Goal: Browse casually: Explore the website without a specific task or goal

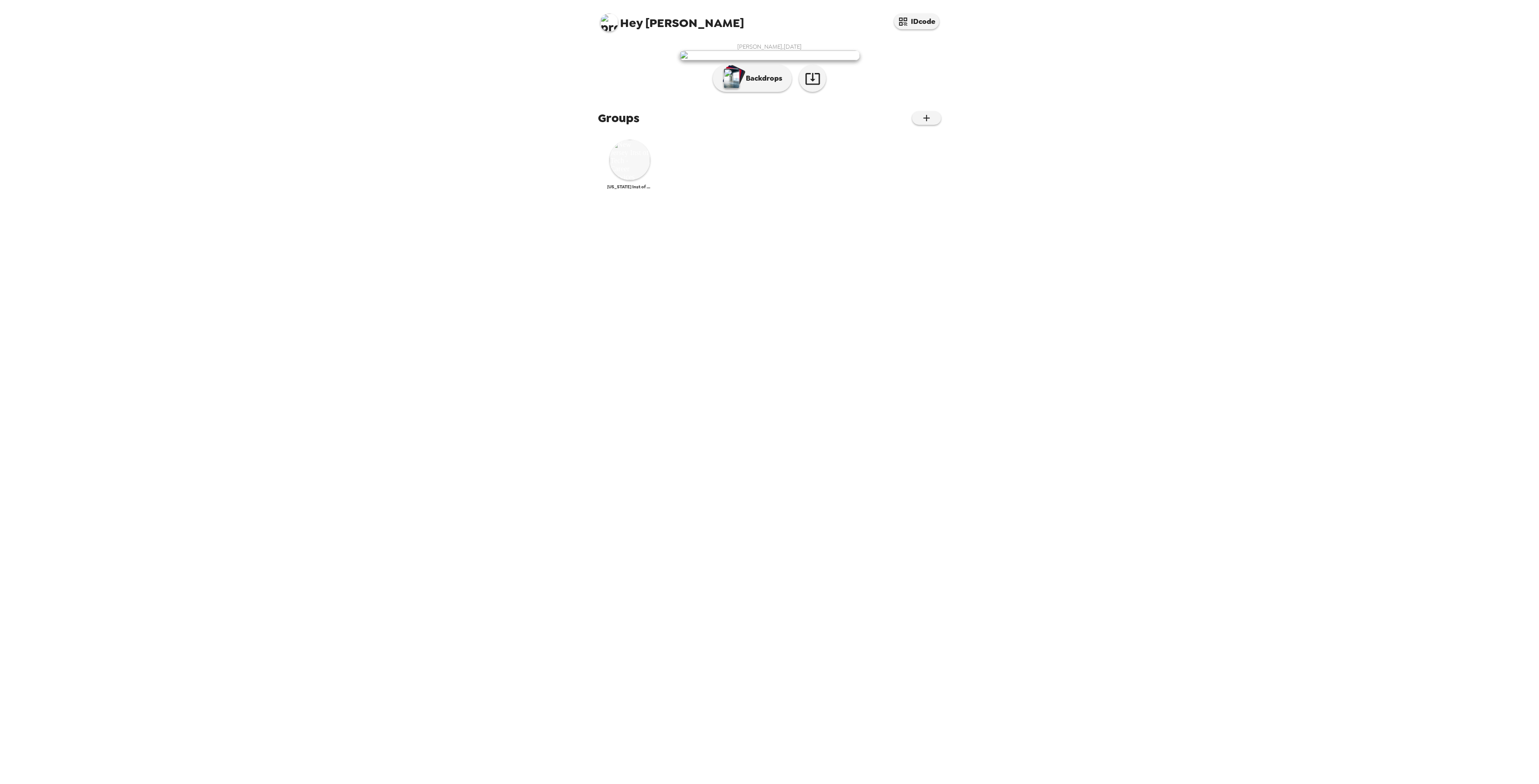
click at [614, 180] on img at bounding box center [630, 160] width 41 height 41
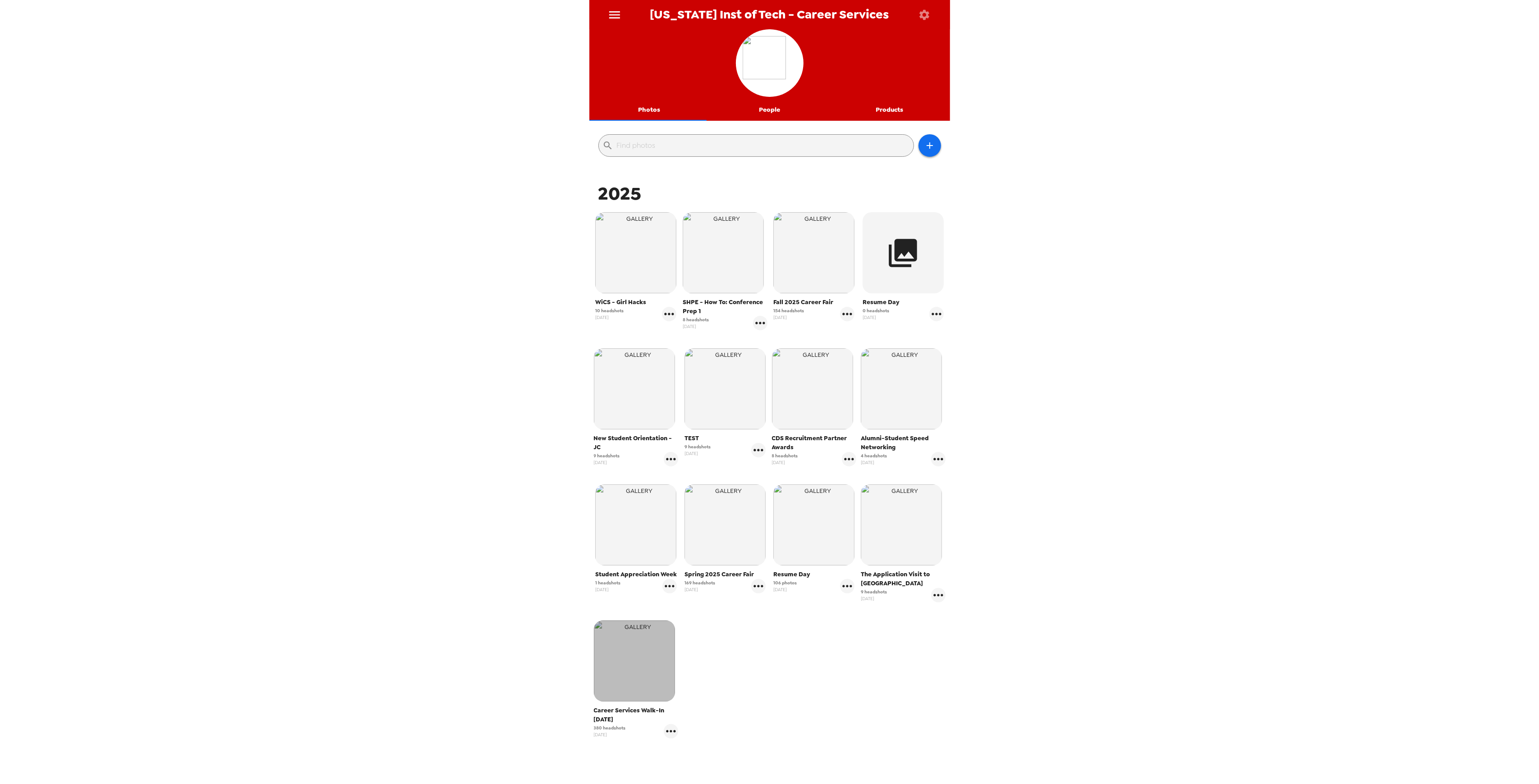
click at [630, 660] on img "button" at bounding box center [634, 661] width 81 height 81
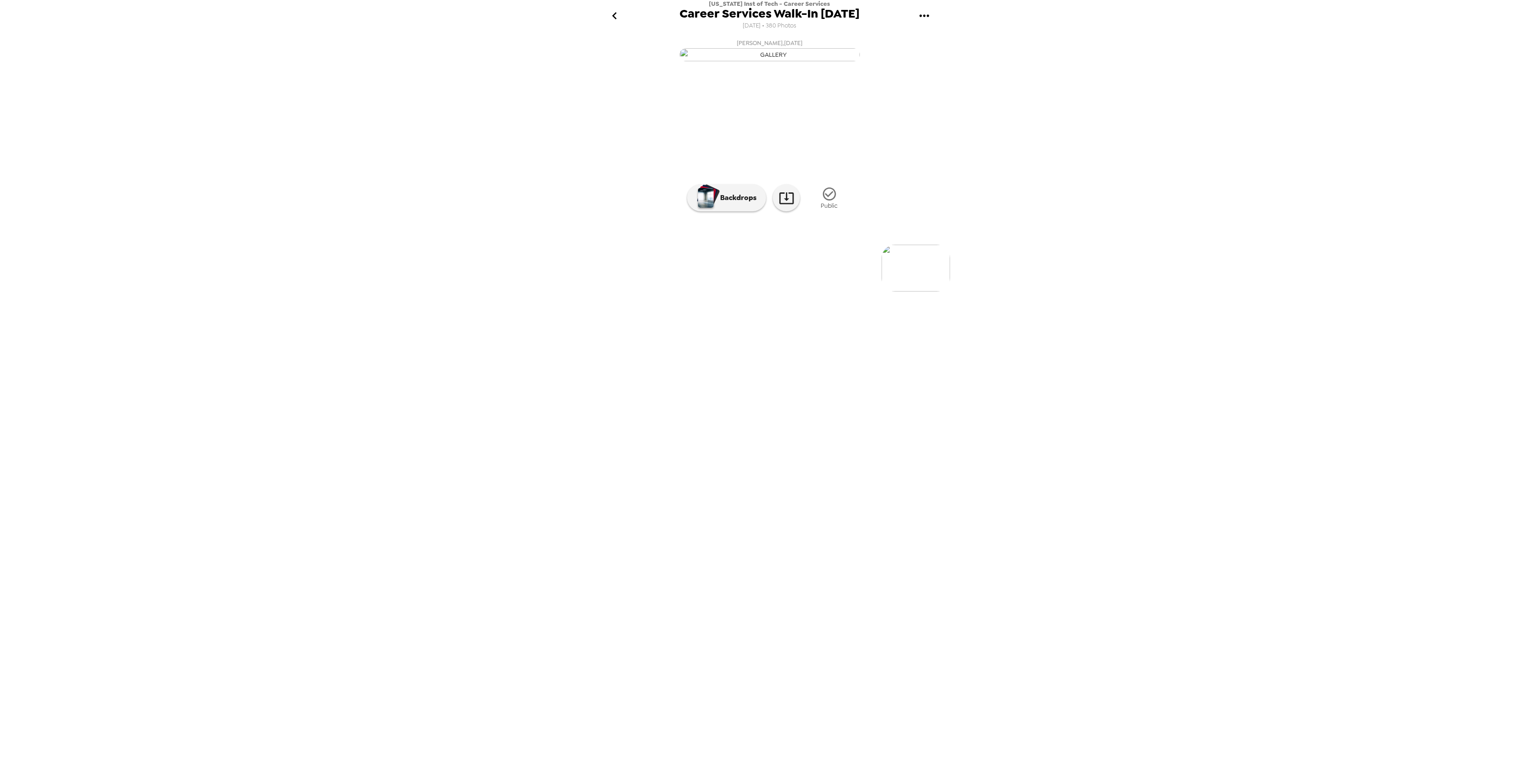
click at [839, 291] on img at bounding box center [842, 268] width 69 height 47
click at [707, 291] on img at bounding box center [697, 268] width 69 height 47
click at [845, 291] on img at bounding box center [842, 268] width 69 height 47
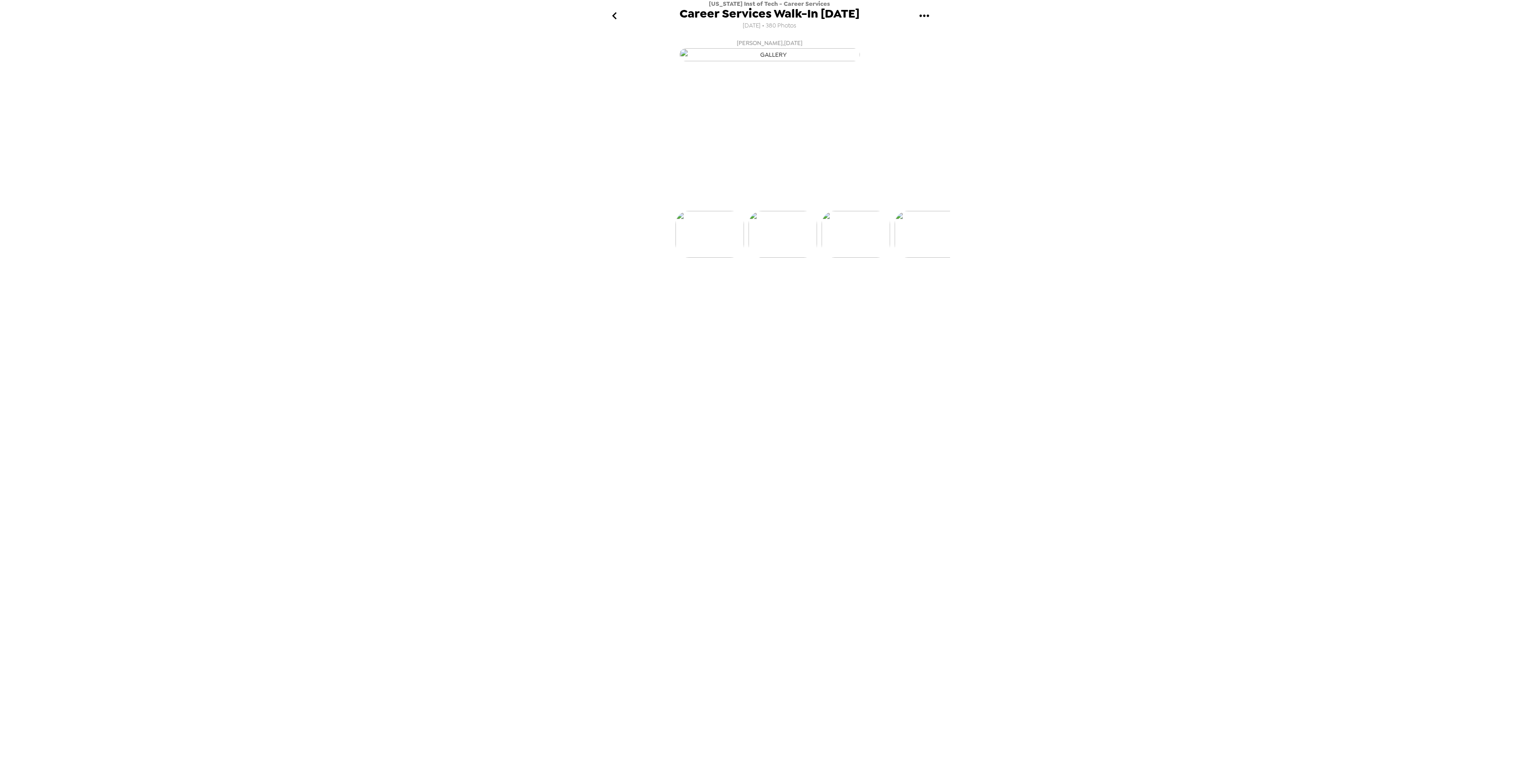
scroll to position [0, 73]
click at [836, 291] on img at bounding box center [843, 268] width 69 height 47
click at [829, 291] on img at bounding box center [842, 268] width 69 height 47
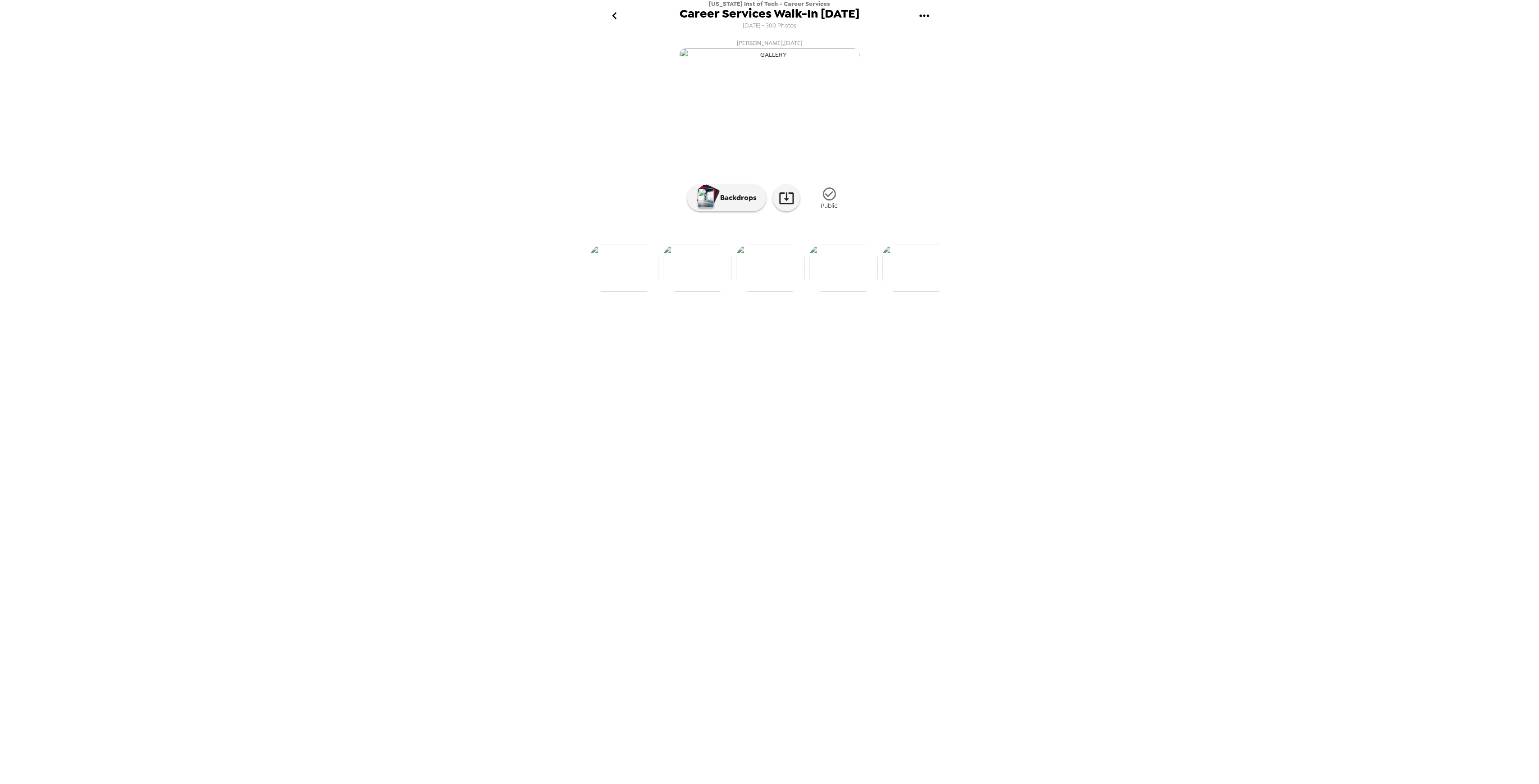
click at [846, 291] on img at bounding box center [843, 268] width 69 height 47
click at [845, 291] on img at bounding box center [842, 268] width 69 height 47
drag, startPoint x: 856, startPoint y: 368, endPoint x: 886, endPoint y: 388, distance: 36.1
click at [856, 291] on img at bounding box center [843, 268] width 69 height 47
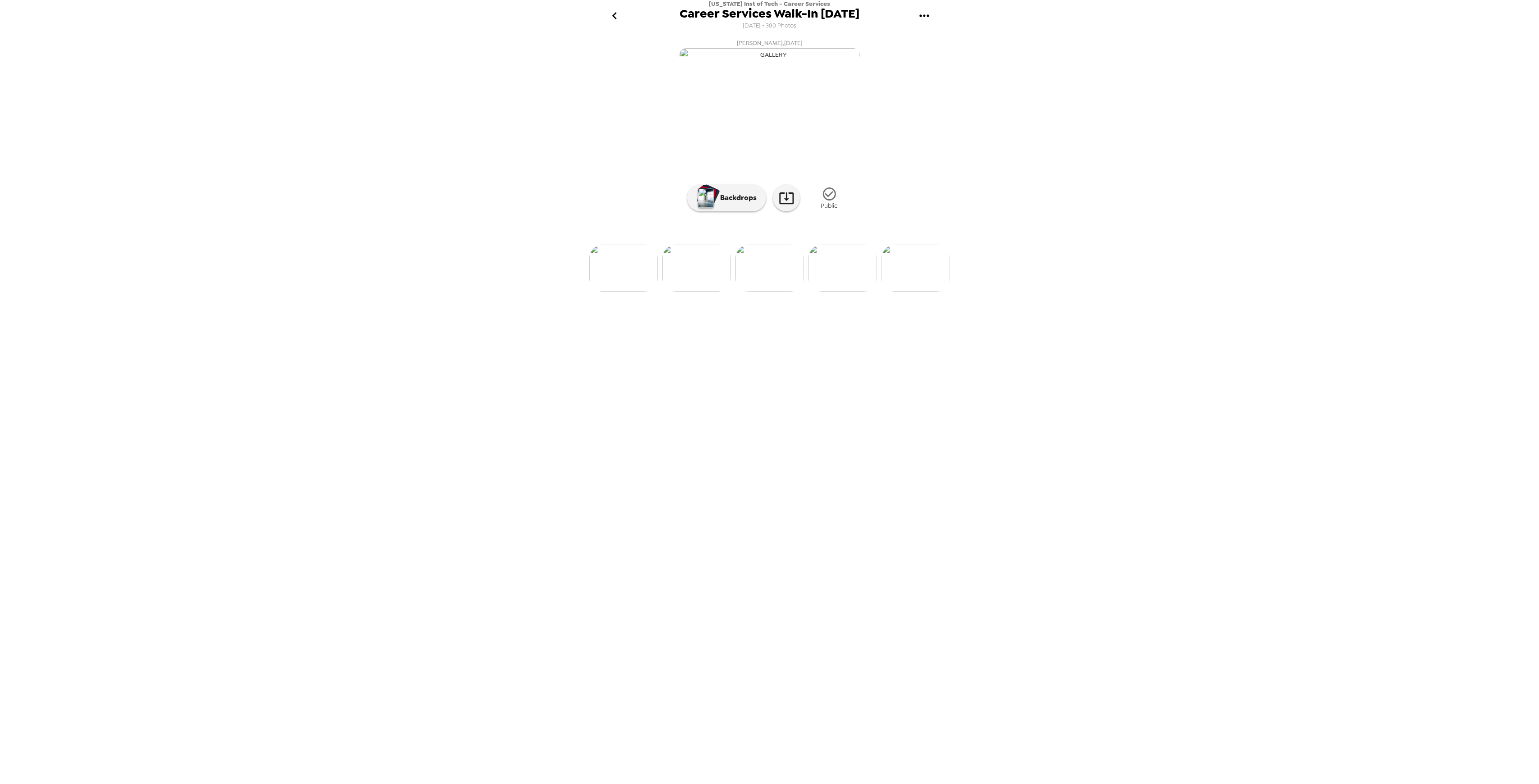
click at [850, 291] on img at bounding box center [842, 268] width 69 height 47
click at [854, 291] on img at bounding box center [843, 268] width 69 height 47
click at [862, 291] on img at bounding box center [842, 268] width 69 height 47
click at [866, 291] on img at bounding box center [843, 268] width 69 height 47
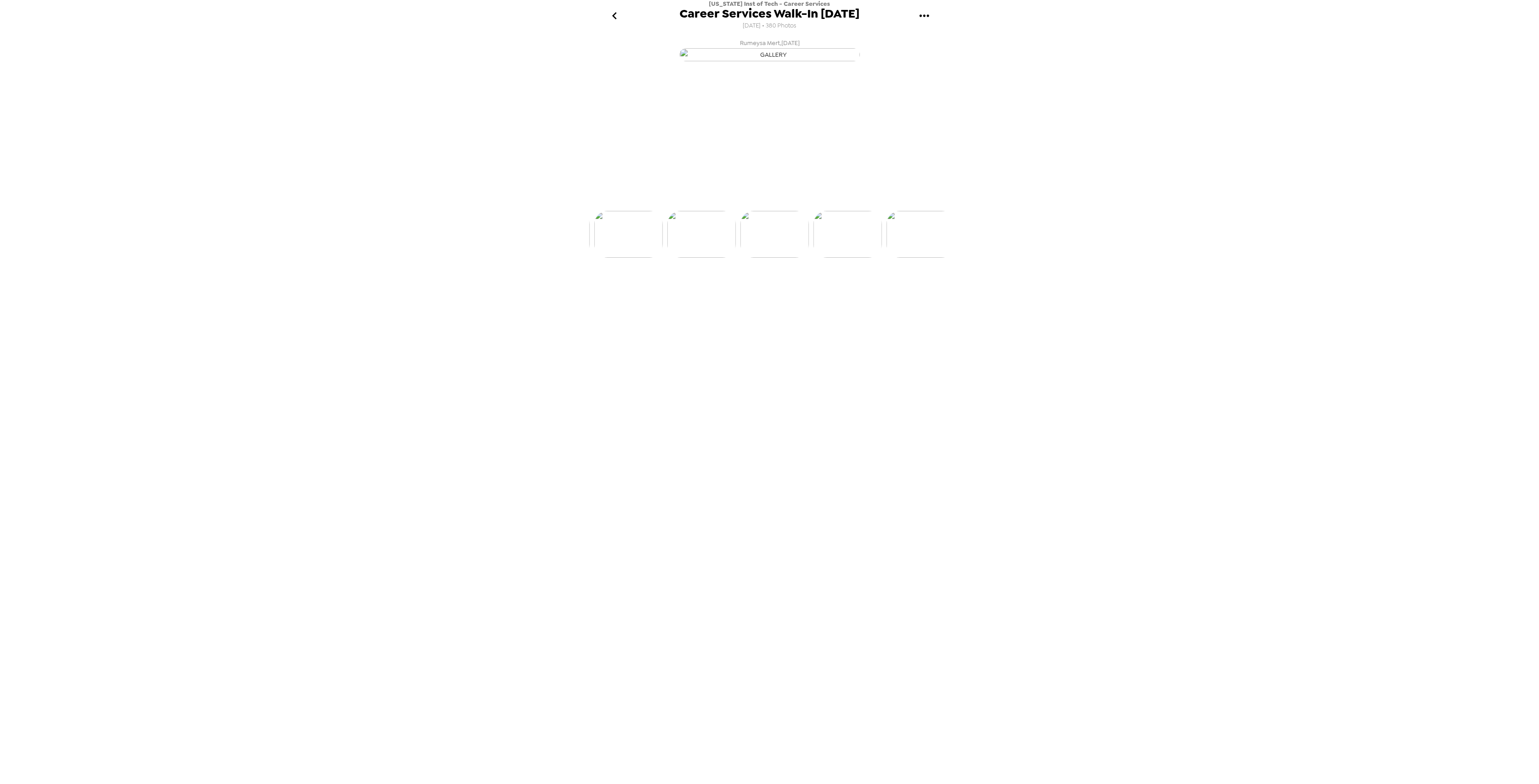
scroll to position [0, 731]
click at [847, 291] on img at bounding box center [842, 268] width 69 height 47
click at [854, 291] on img at bounding box center [843, 268] width 69 height 47
click at [853, 291] on img at bounding box center [842, 268] width 69 height 47
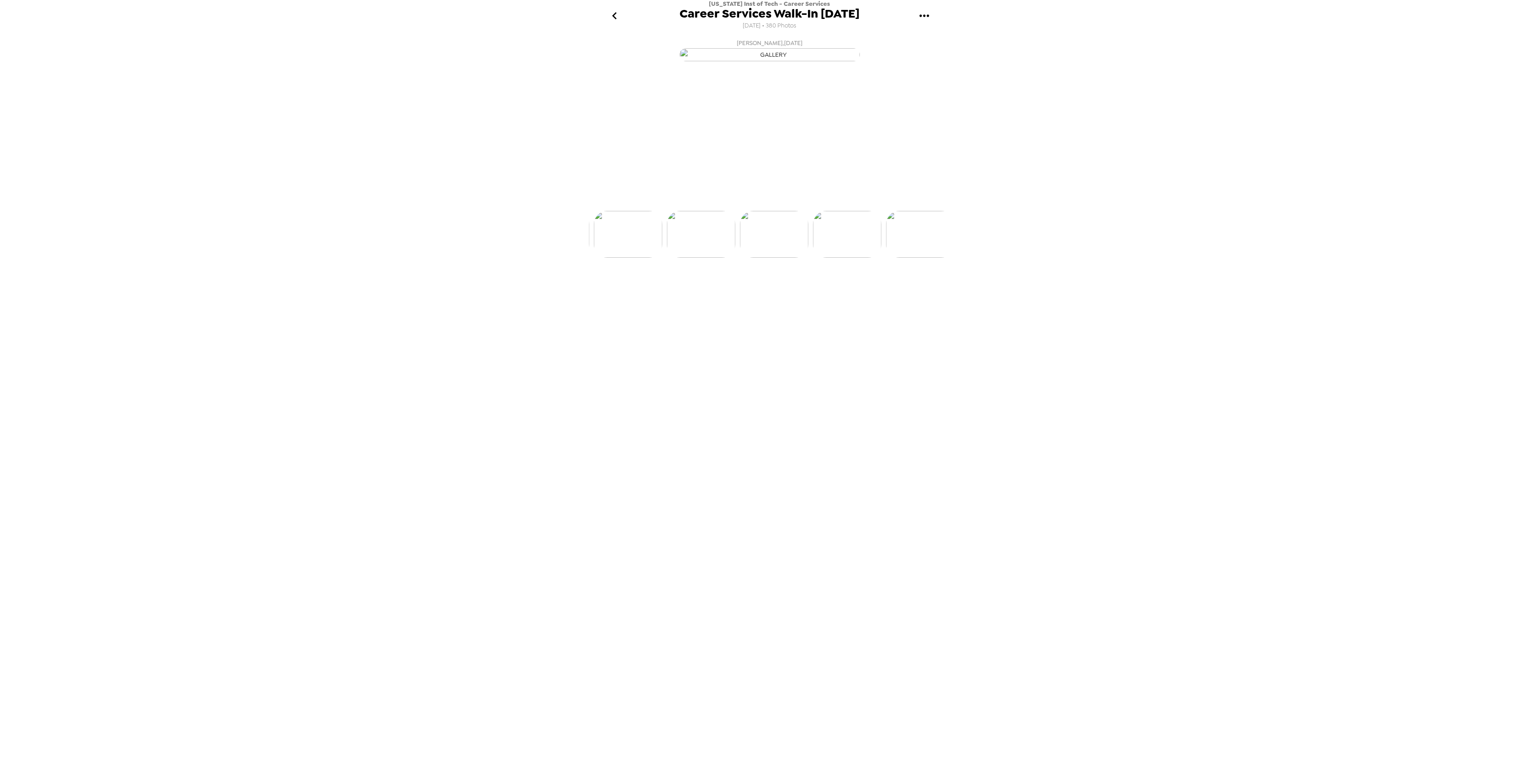
scroll to position [0, 949]
click at [843, 291] on img at bounding box center [843, 268] width 69 height 47
click at [842, 291] on img at bounding box center [842, 268] width 69 height 47
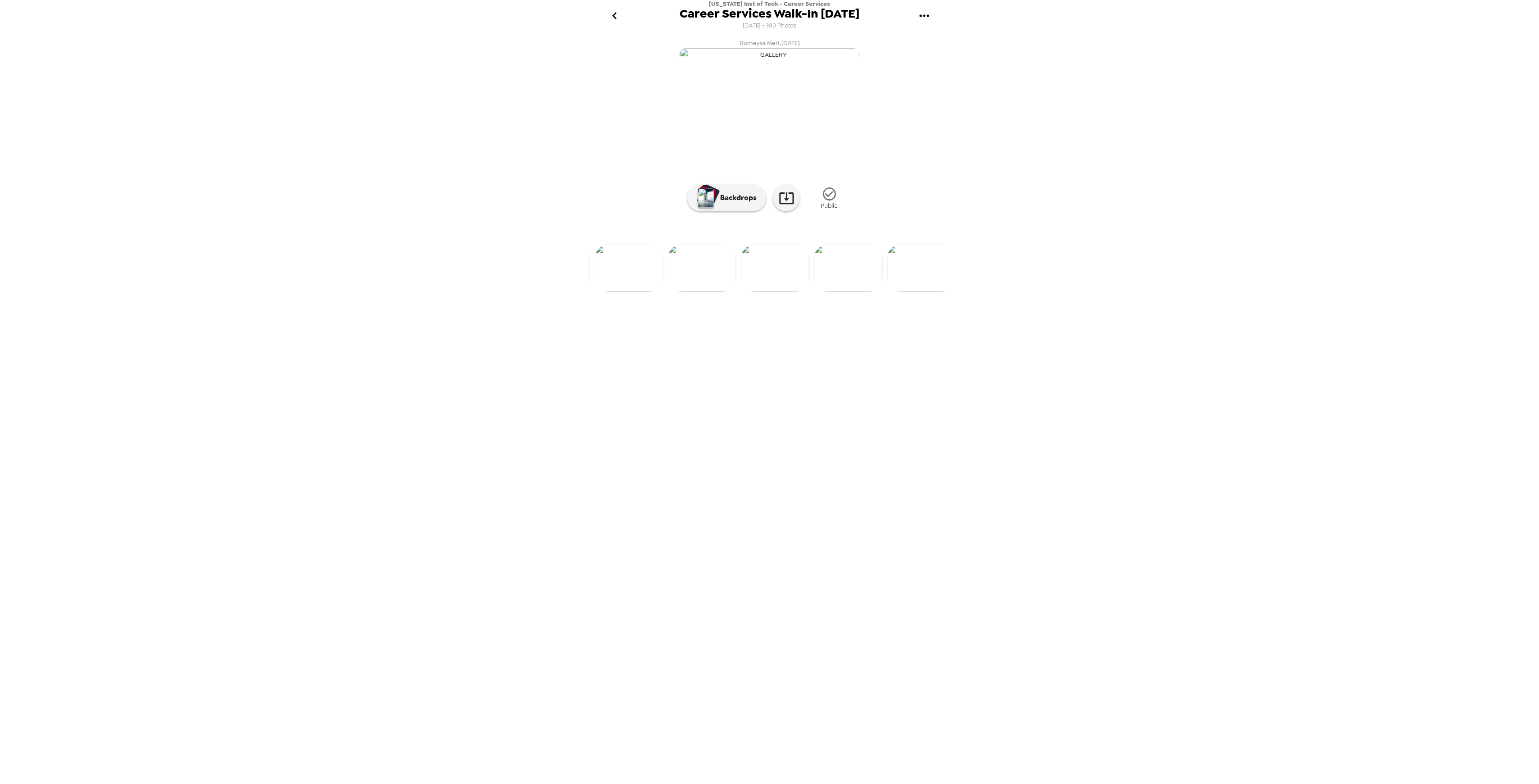
click at [619, 16] on icon "go back" at bounding box center [615, 16] width 14 height 14
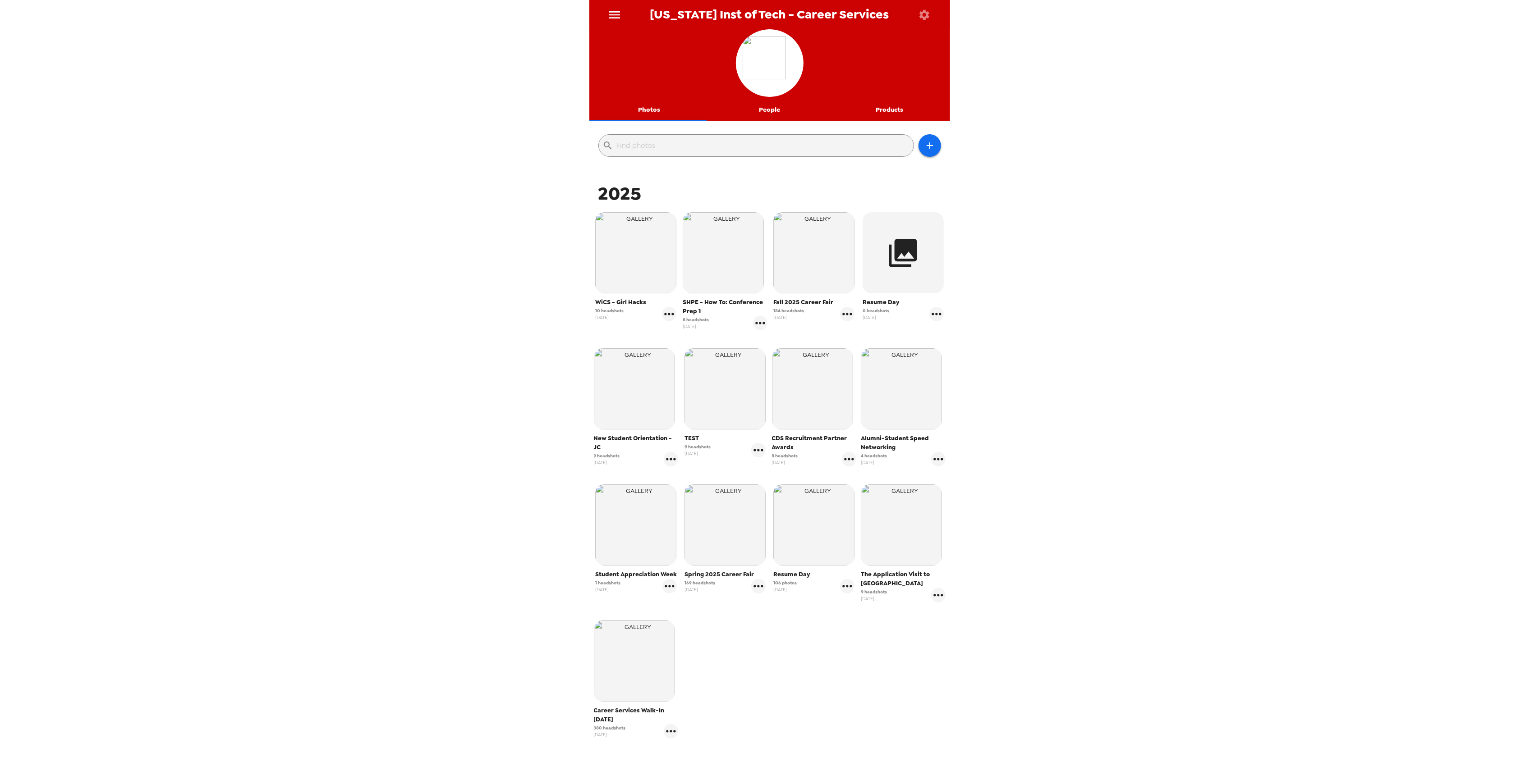
click at [726, 253] on img "button" at bounding box center [723, 253] width 81 height 81
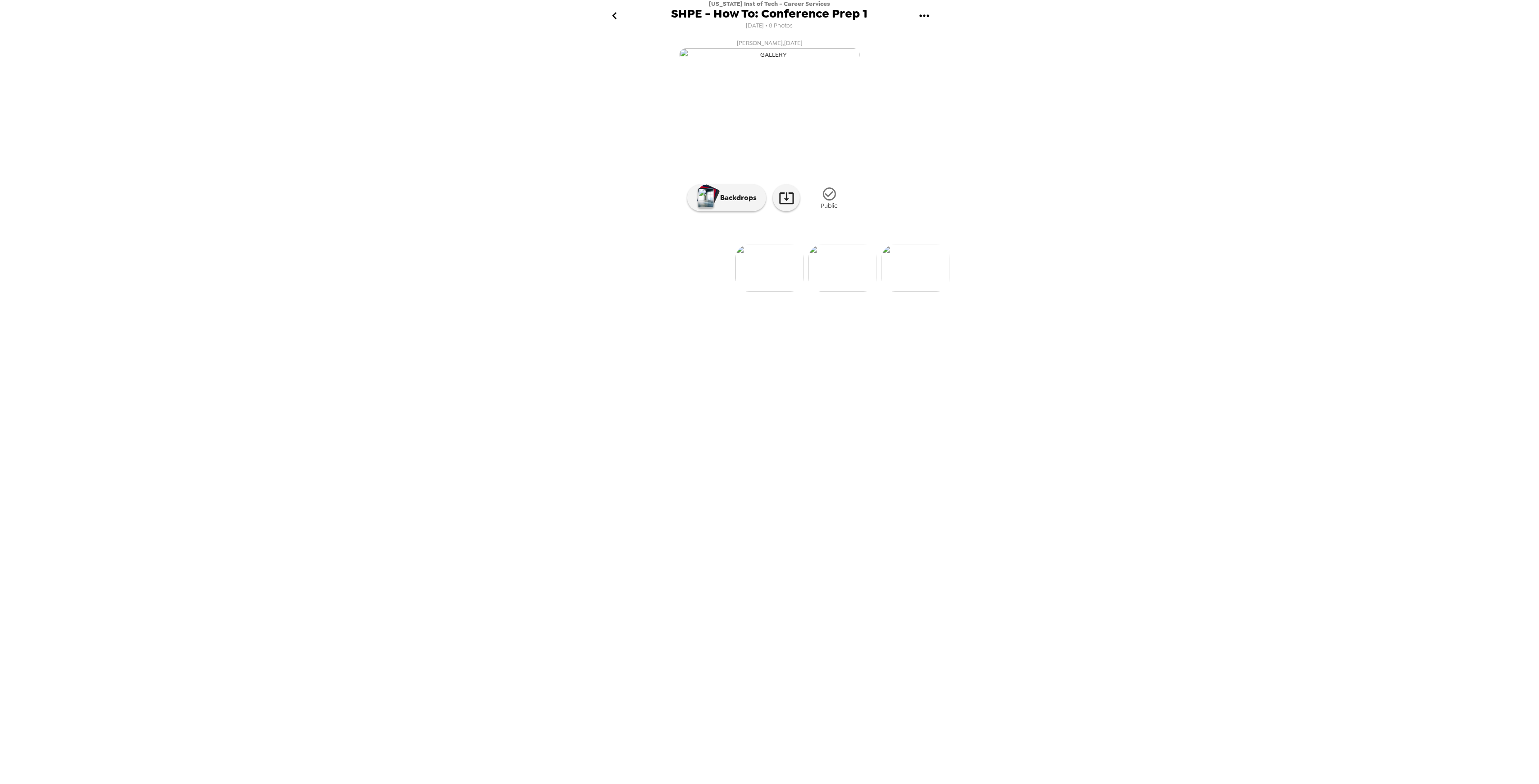
click at [844, 291] on img at bounding box center [842, 268] width 69 height 47
click at [823, 291] on img at bounding box center [843, 268] width 69 height 47
click at [843, 291] on img at bounding box center [844, 268] width 69 height 47
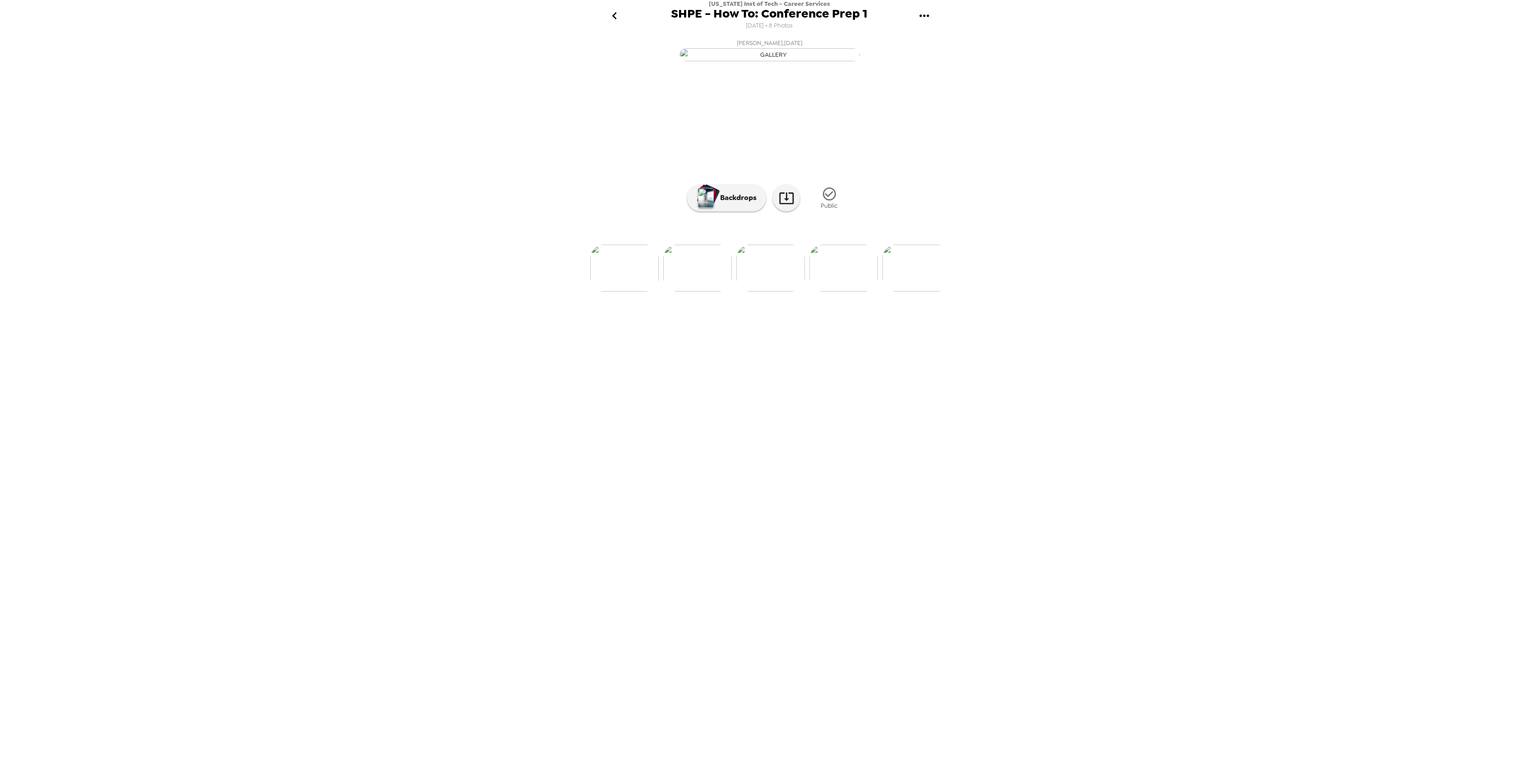
click at [851, 291] on img at bounding box center [844, 268] width 69 height 47
click at [845, 291] on img at bounding box center [844, 268] width 69 height 47
click at [843, 291] on img at bounding box center [845, 268] width 69 height 47
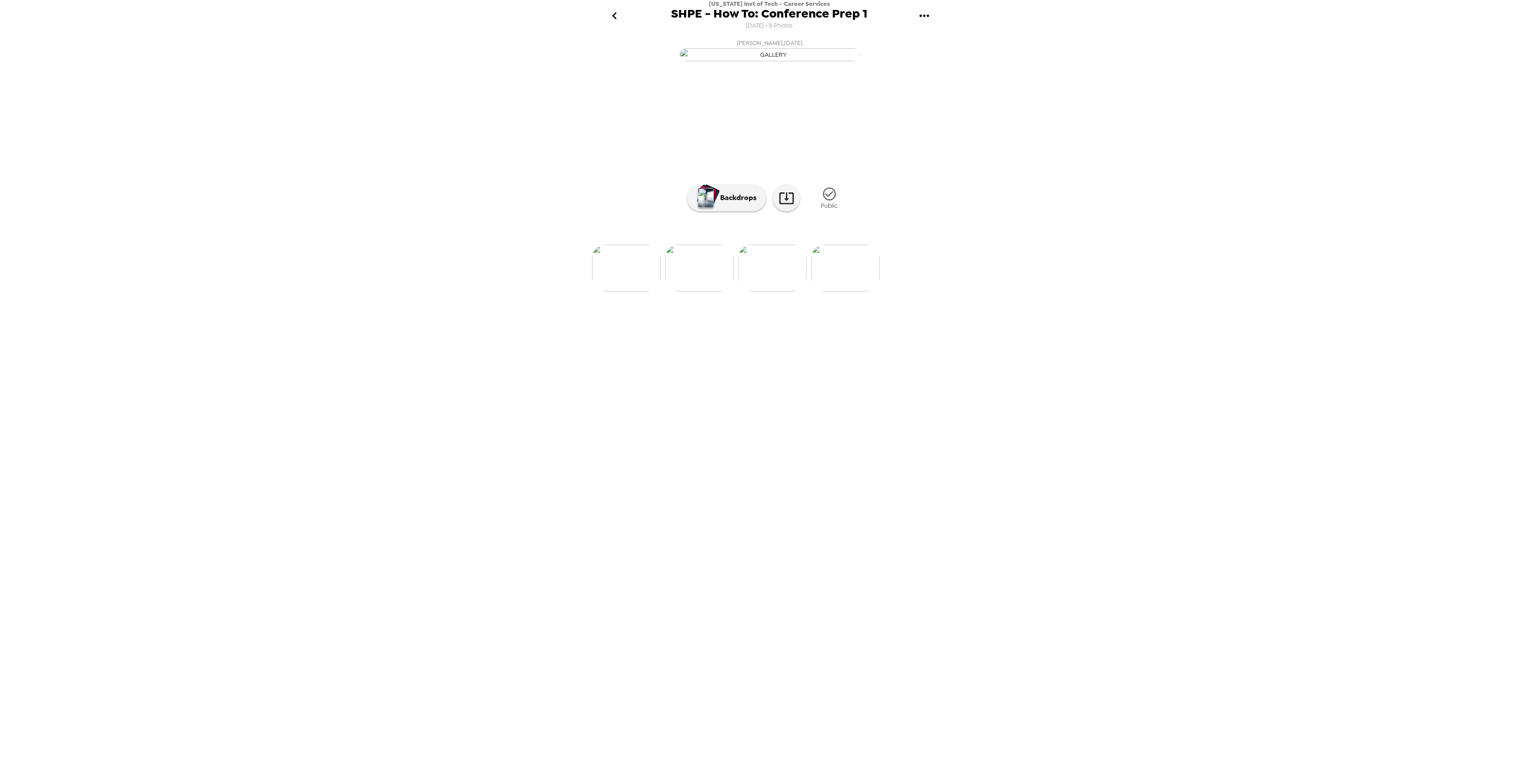
click at [836, 291] on img at bounding box center [845, 268] width 69 height 47
click at [697, 291] on img at bounding box center [699, 268] width 69 height 47
click at [609, 17] on icon "go back" at bounding box center [615, 16] width 14 height 14
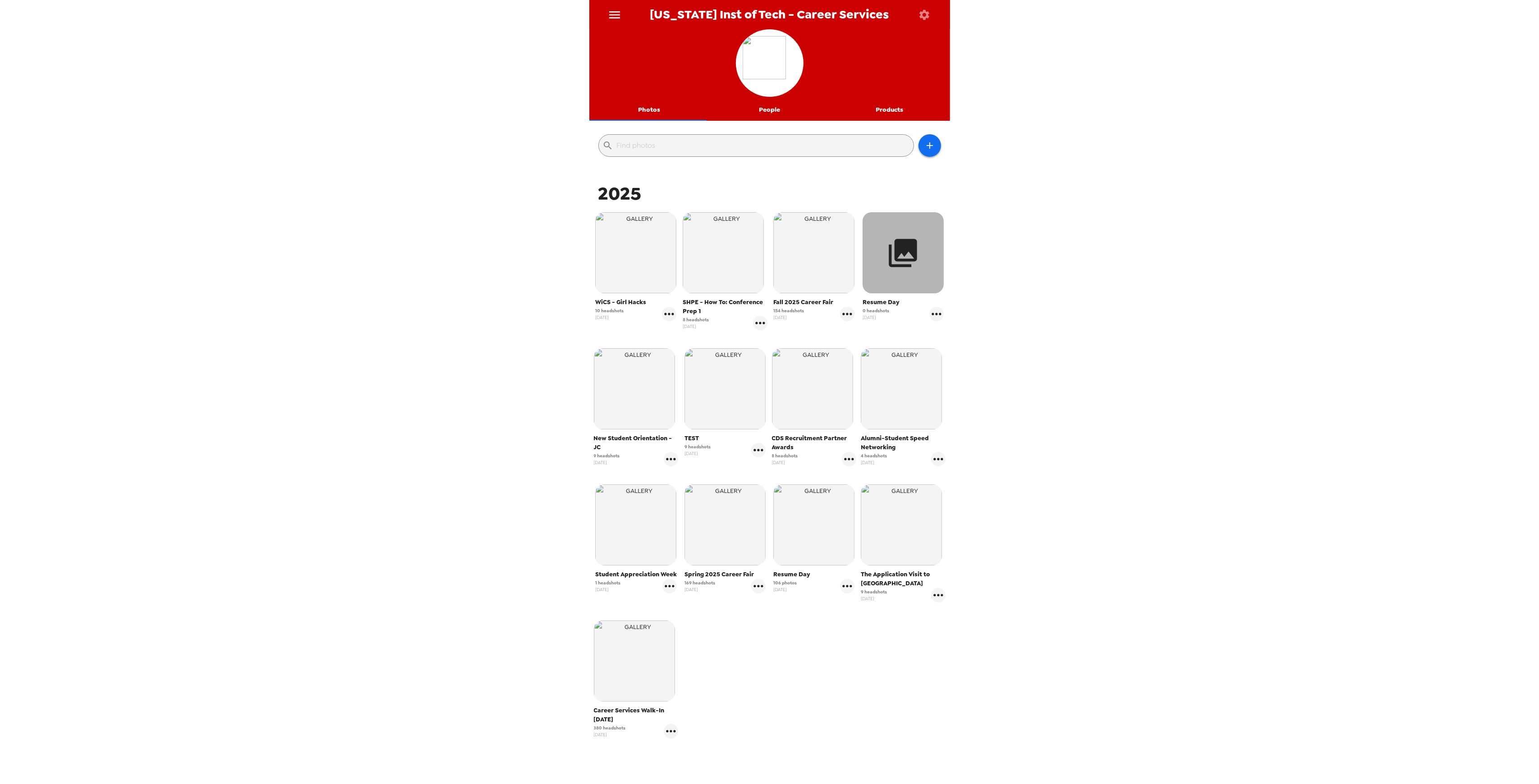
click at [894, 259] on icon "button" at bounding box center [903, 253] width 34 height 34
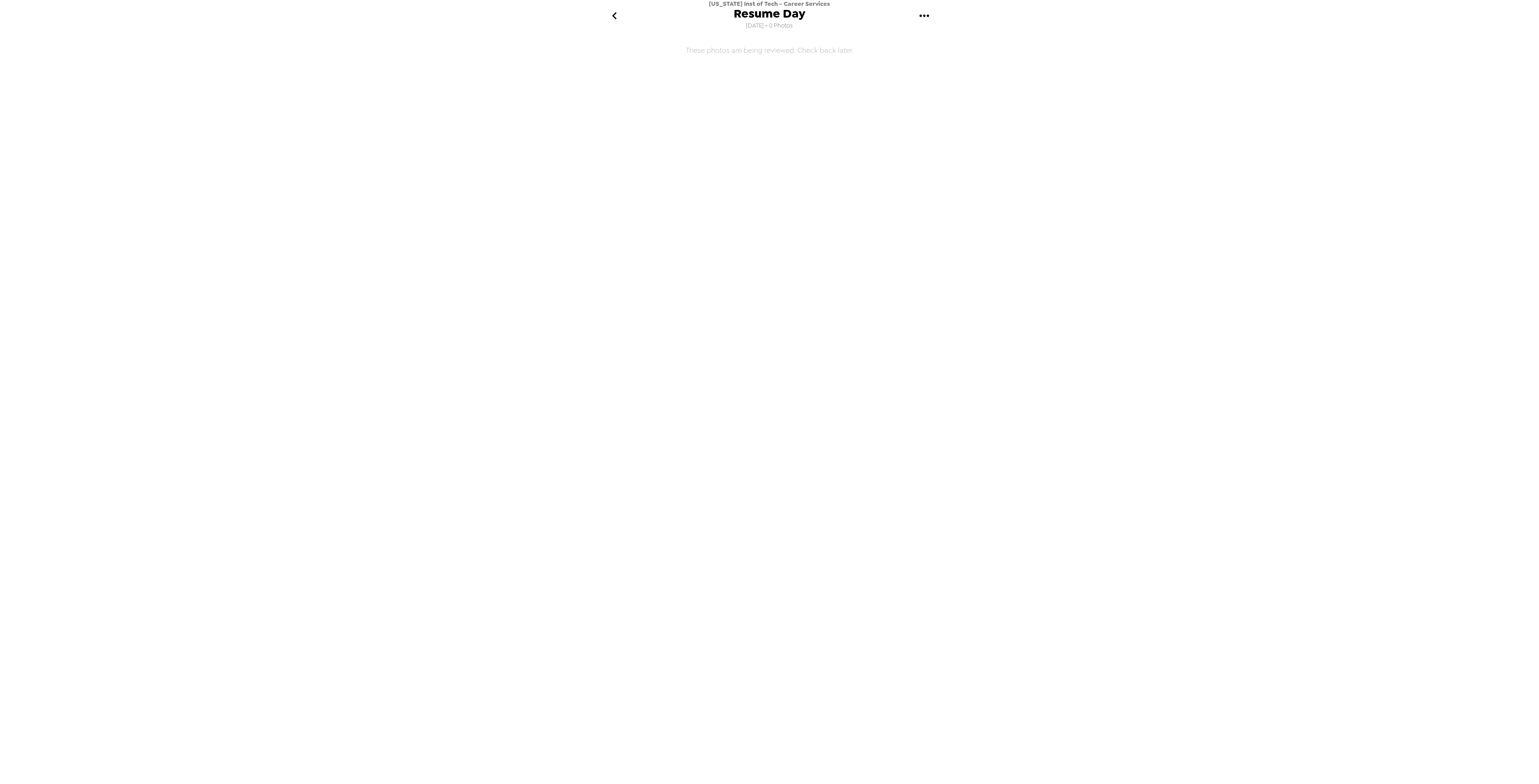
click at [615, 12] on icon "go back" at bounding box center [615, 16] width 14 height 14
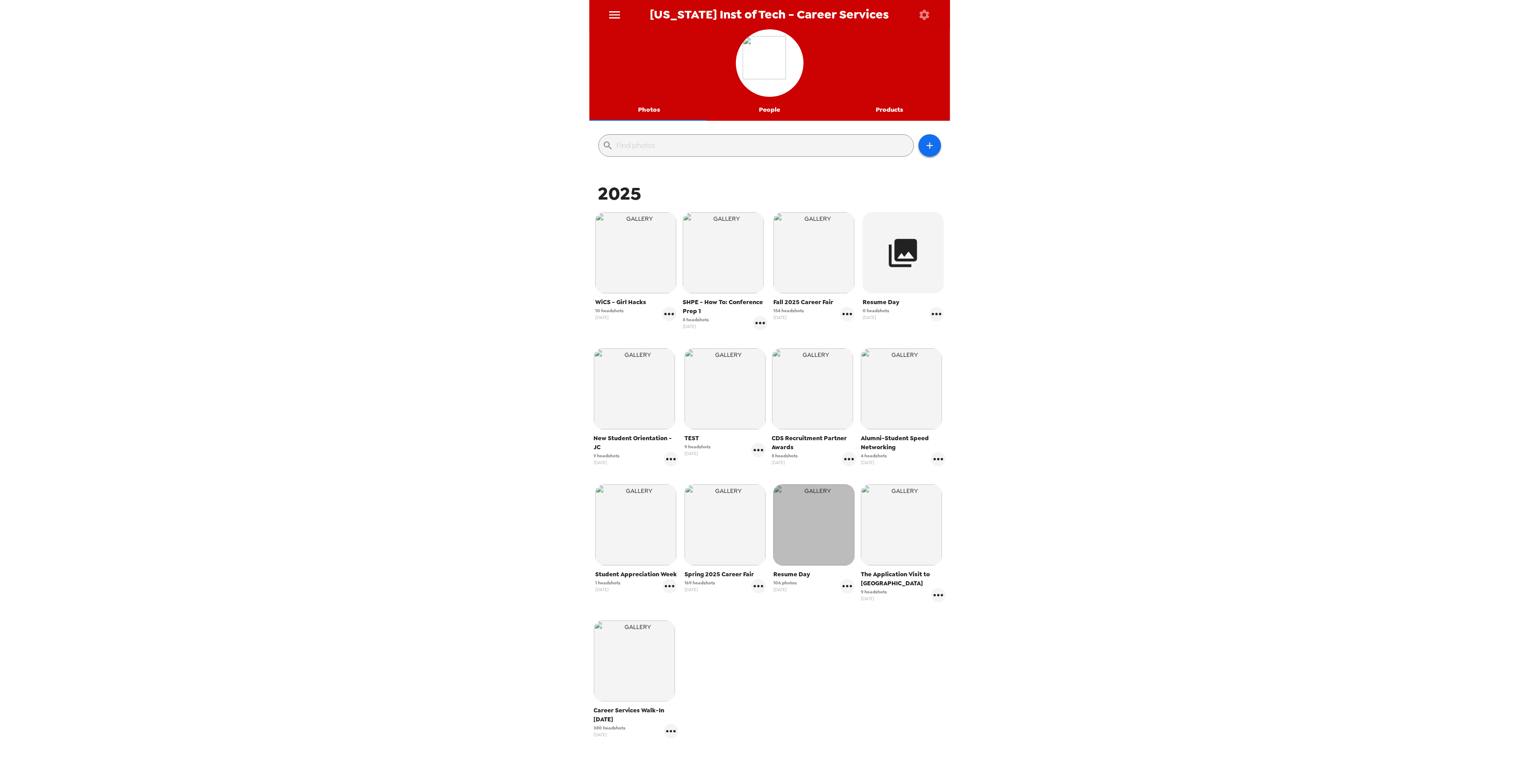
click at [821, 527] on img "button" at bounding box center [814, 525] width 81 height 81
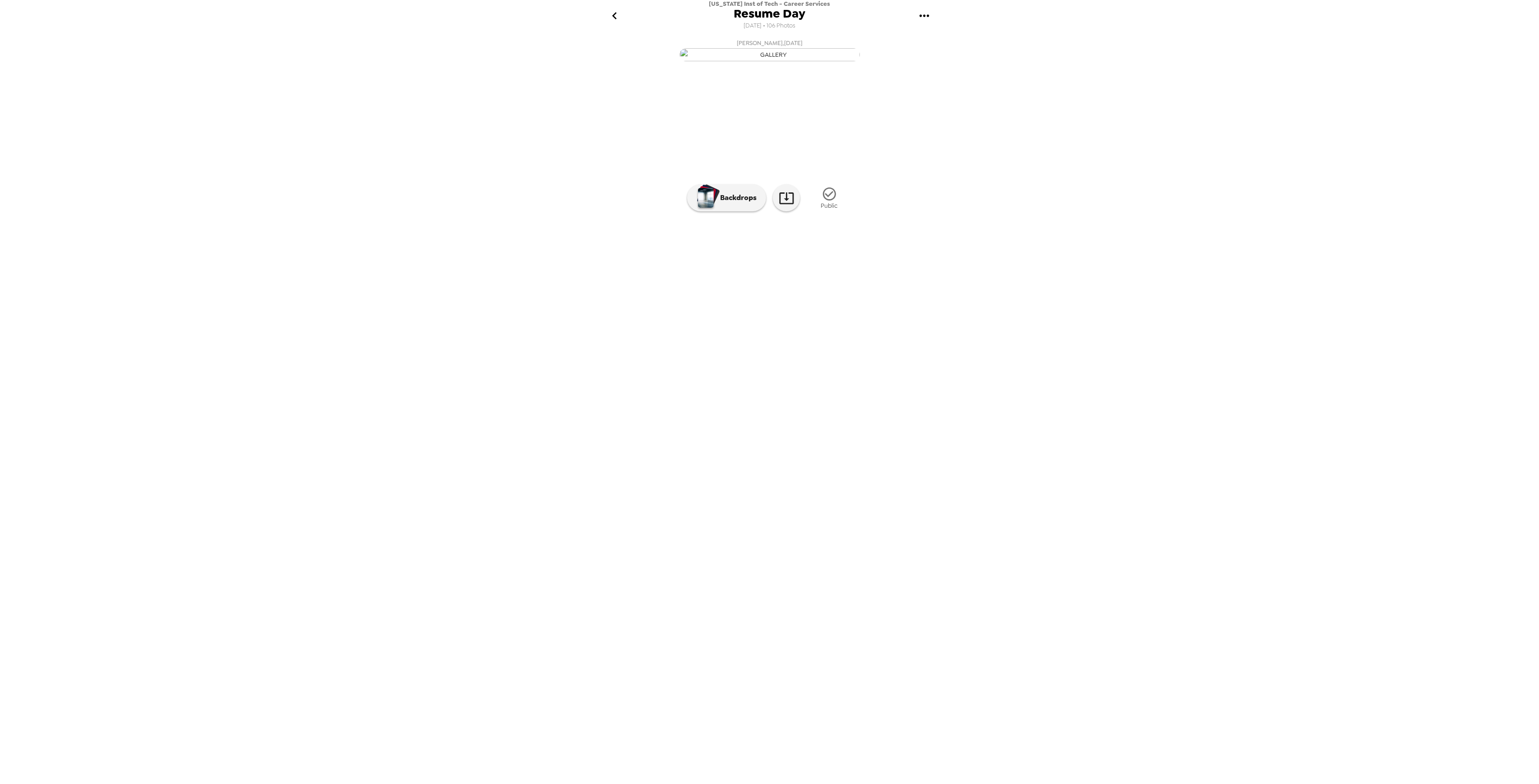
click at [839, 291] on img at bounding box center [842, 268] width 69 height 47
click at [839, 291] on img at bounding box center [843, 268] width 69 height 47
click at [848, 258] on img at bounding box center [842, 234] width 69 height 47
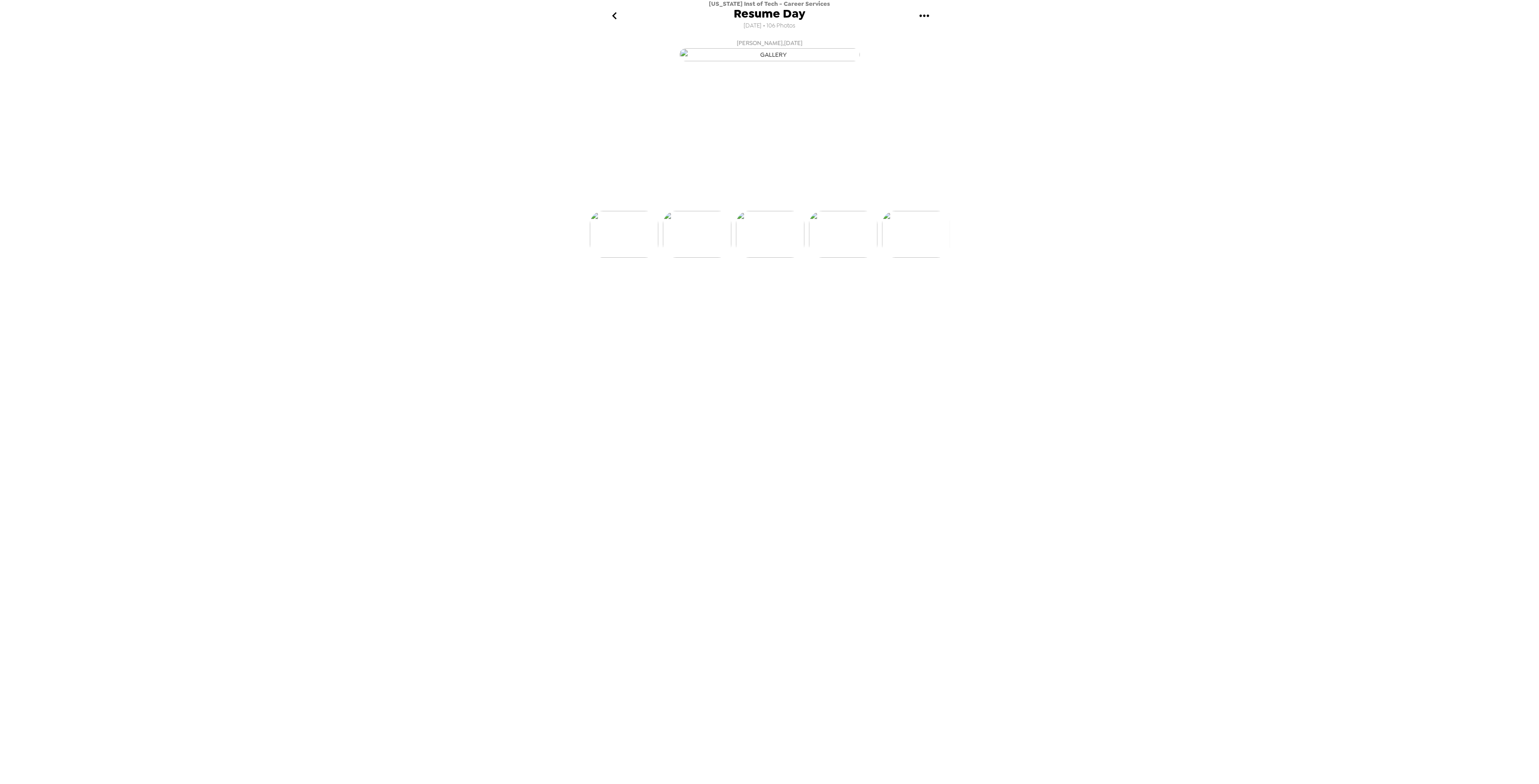
click at [850, 361] on div "Amelia Stehlik , 03-14-2025 Amelia Stehlik , 03-14-2025 Jesus Bazo , 03-14-2025…" at bounding box center [770, 408] width 361 height 746
click at [904, 291] on img at bounding box center [916, 268] width 69 height 47
click at [918, 258] on ul at bounding box center [770, 234] width 361 height 47
click at [909, 291] on img at bounding box center [893, 268] width 69 height 47
click at [913, 258] on img at bounding box center [916, 234] width 69 height 47
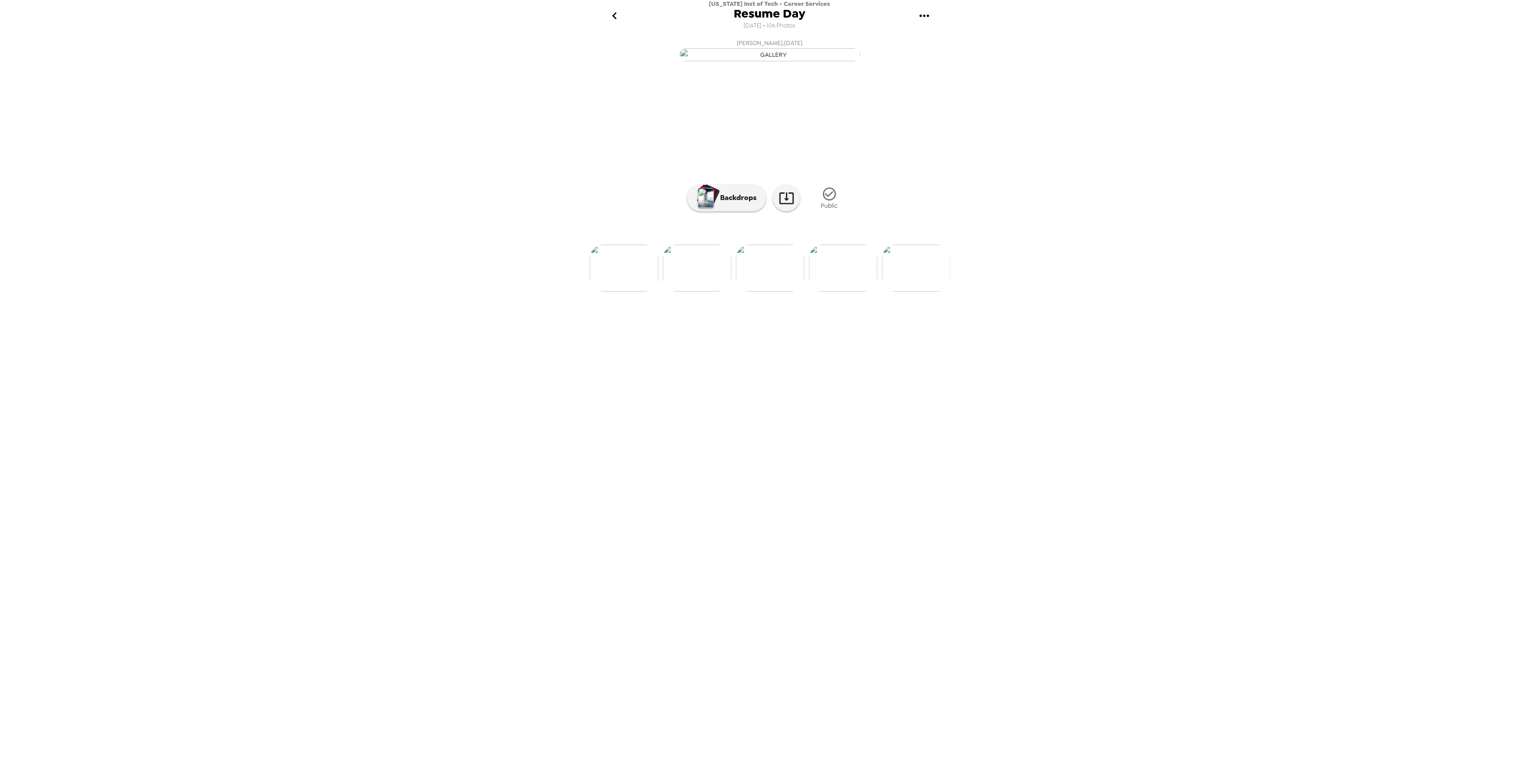
click at [922, 291] on img at bounding box center [916, 268] width 69 height 47
click at [614, 13] on icon "go back" at bounding box center [615, 16] width 14 height 14
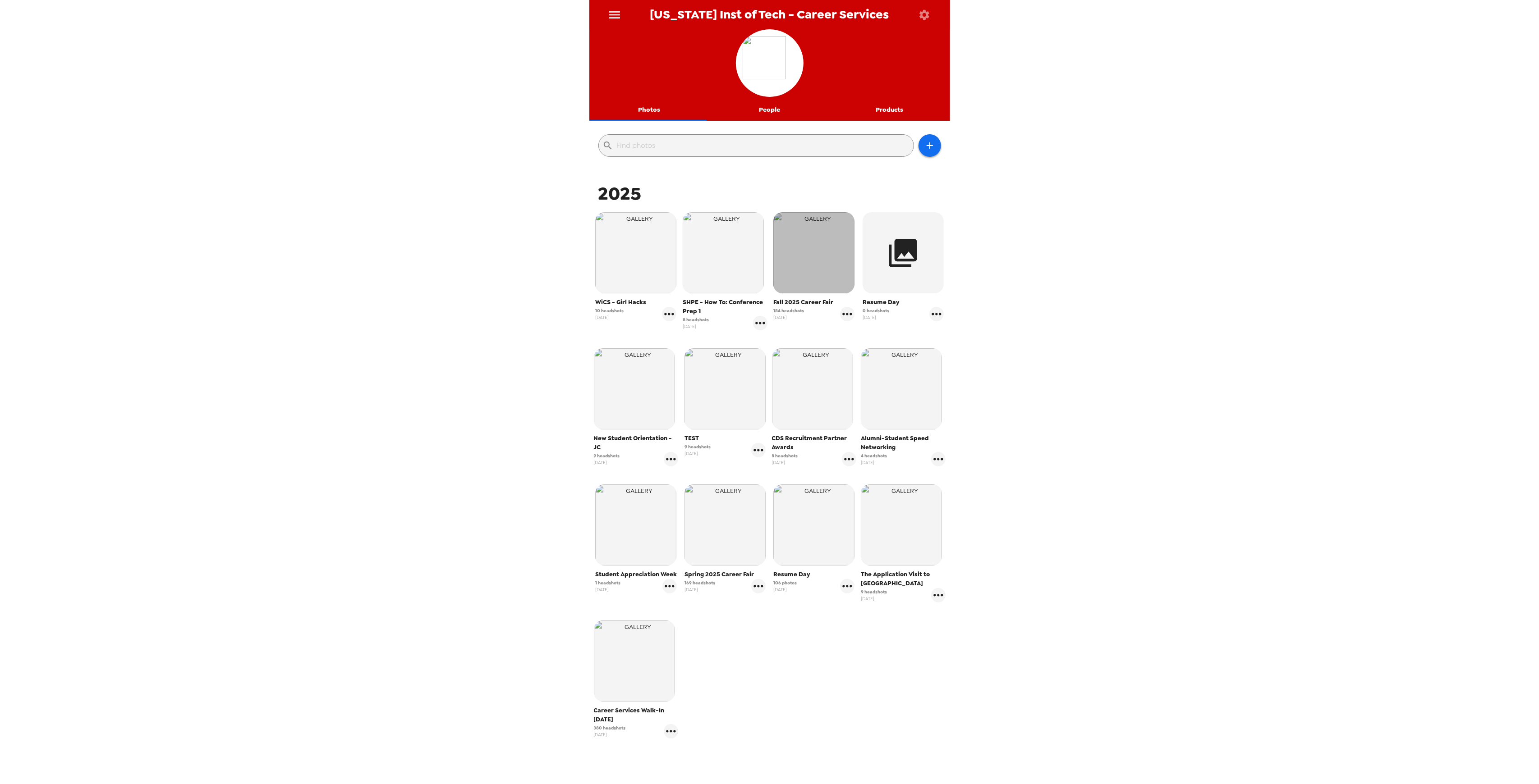
click at [821, 253] on img "button" at bounding box center [814, 253] width 81 height 81
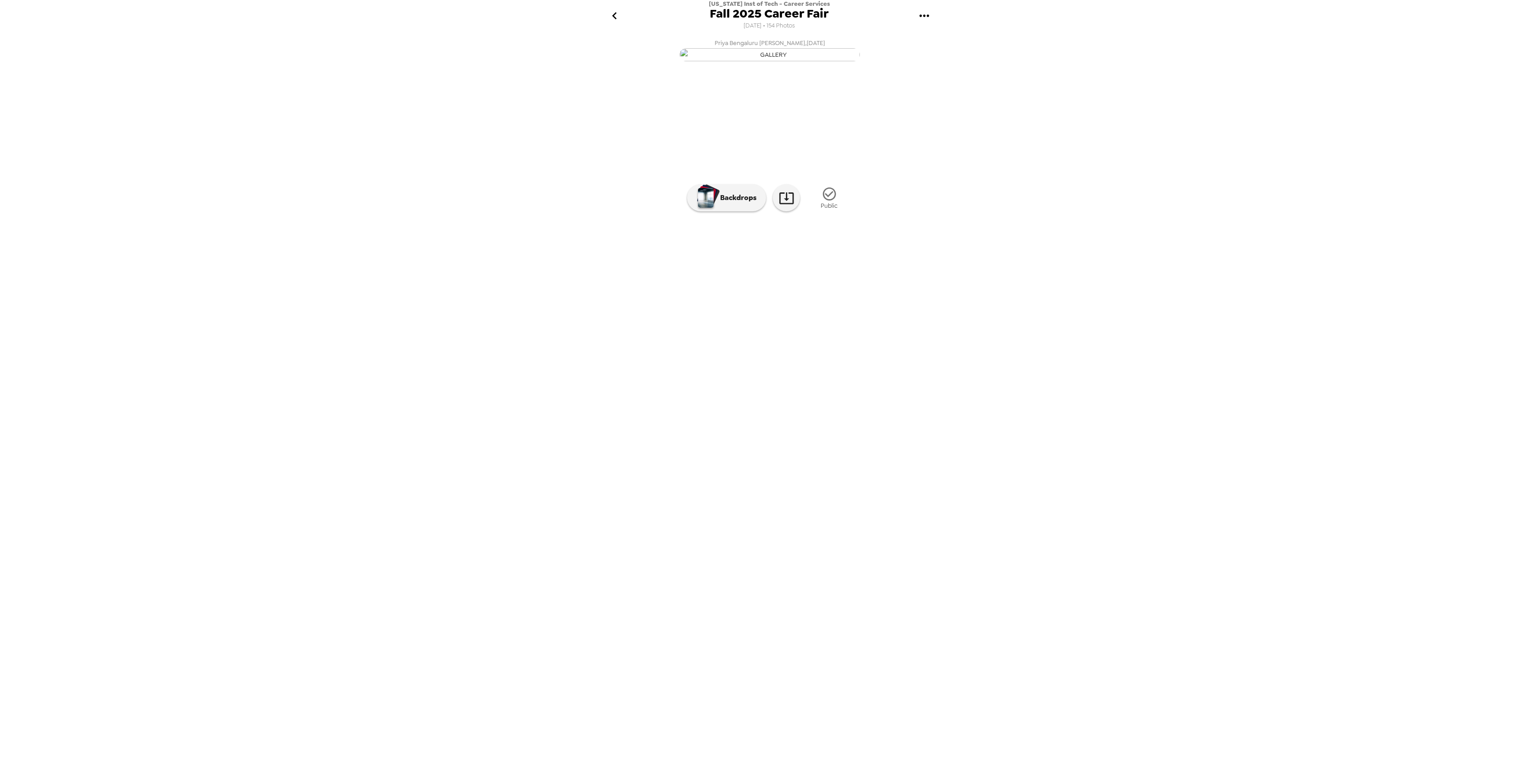
click at [846, 291] on img at bounding box center [842, 268] width 69 height 47
click at [864, 291] on img at bounding box center [843, 268] width 69 height 47
click at [614, 17] on icon "go back" at bounding box center [615, 16] width 5 height 7
